Goal: Find specific page/section

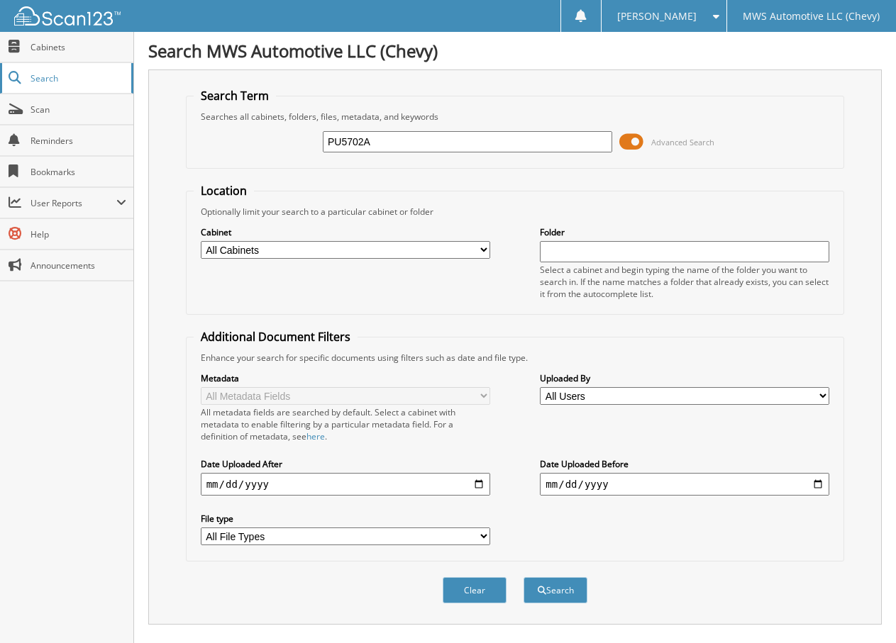
drag, startPoint x: 385, startPoint y: 142, endPoint x: 62, endPoint y: 70, distance: 330.7
click at [62, 70] on body "[PERSON_NAME] Settings Logout MWS Automotive LLC (Chevy) Close Cabinets Search …" at bounding box center [448, 447] width 896 height 895
type input "C5527A"
click at [523, 577] on button "Search" at bounding box center [555, 590] width 64 height 26
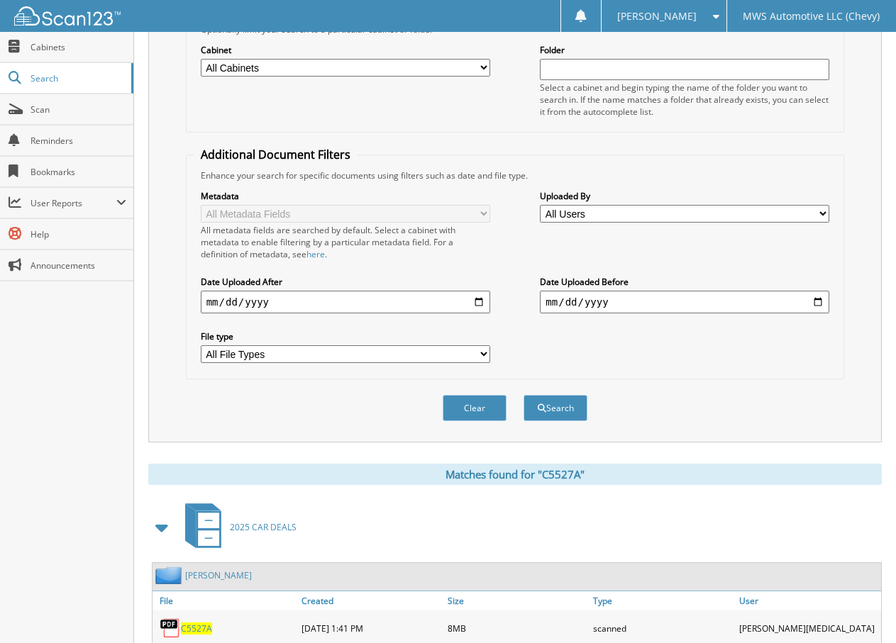
scroll to position [311, 0]
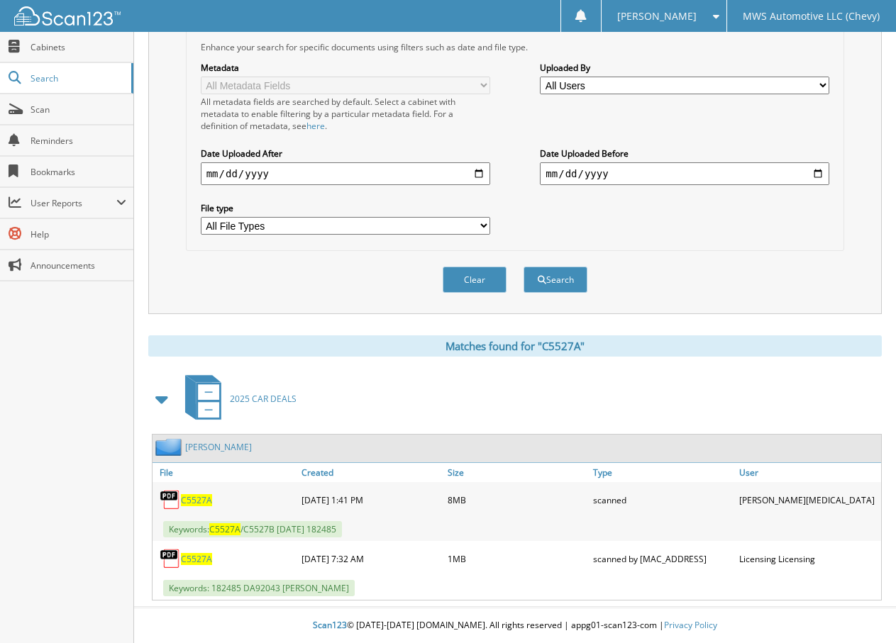
click at [192, 506] on div "C5527A" at bounding box center [224, 500] width 145 height 28
click at [193, 504] on span "C5527A" at bounding box center [196, 500] width 31 height 12
